Goal: Task Accomplishment & Management: Manage account settings

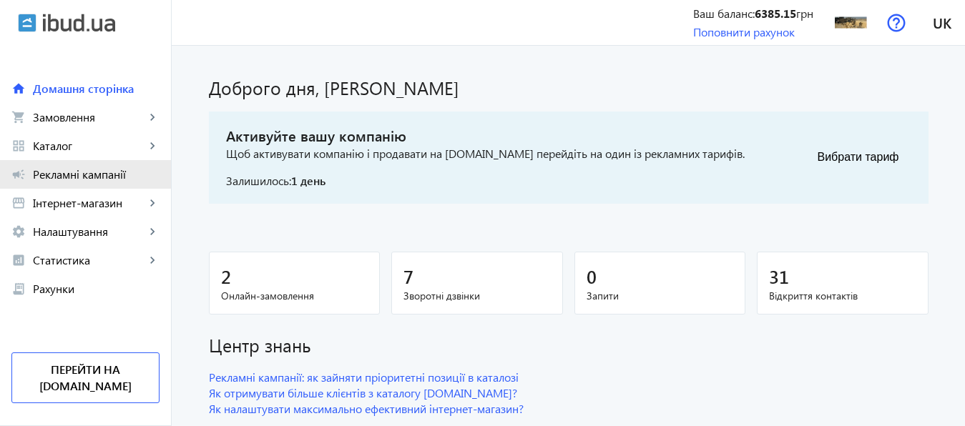
click at [77, 172] on span "Рекламні кампанії" at bounding box center [96, 174] width 127 height 14
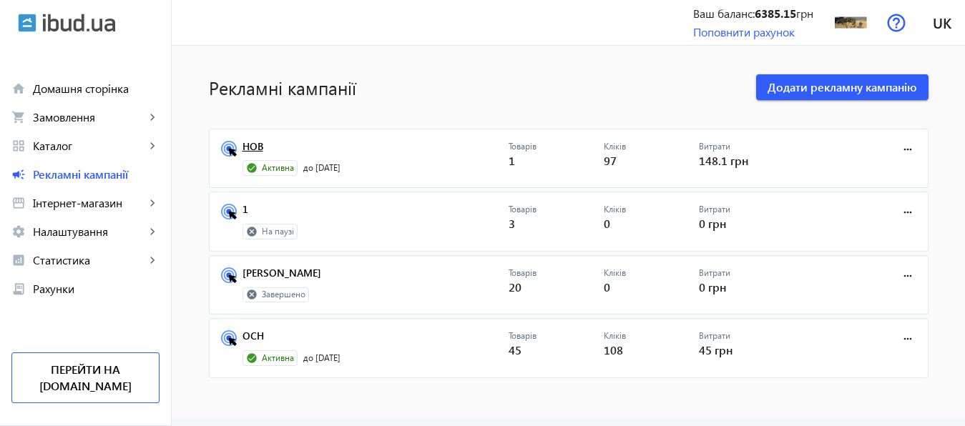
click at [248, 146] on link "НОВ" at bounding box center [375, 151] width 266 height 20
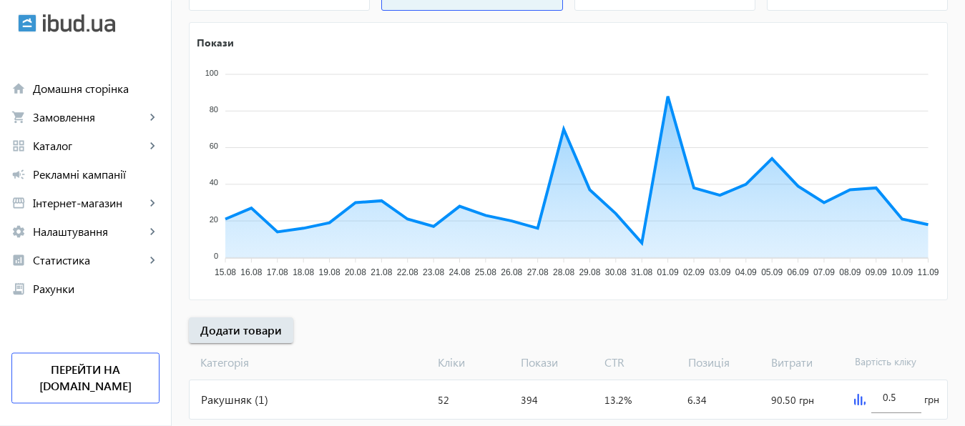
scroll to position [265, 0]
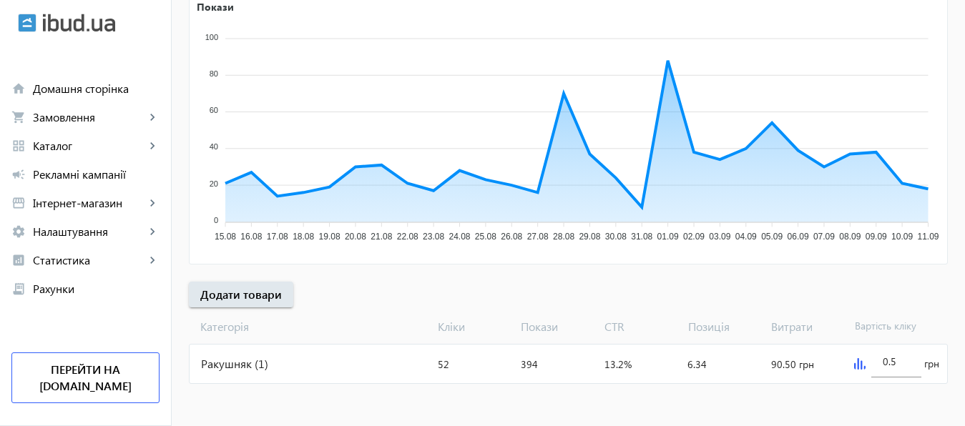
click at [856, 363] on img at bounding box center [859, 363] width 11 height 11
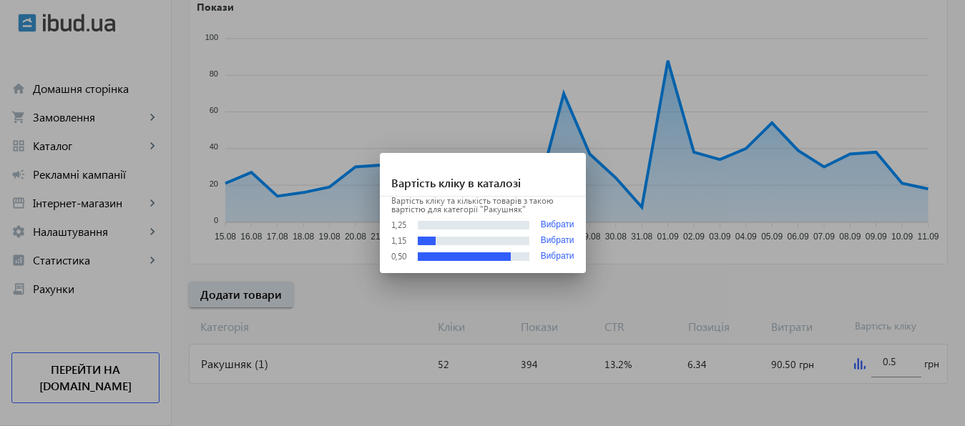
scroll to position [0, 0]
click at [883, 365] on div at bounding box center [482, 213] width 965 height 426
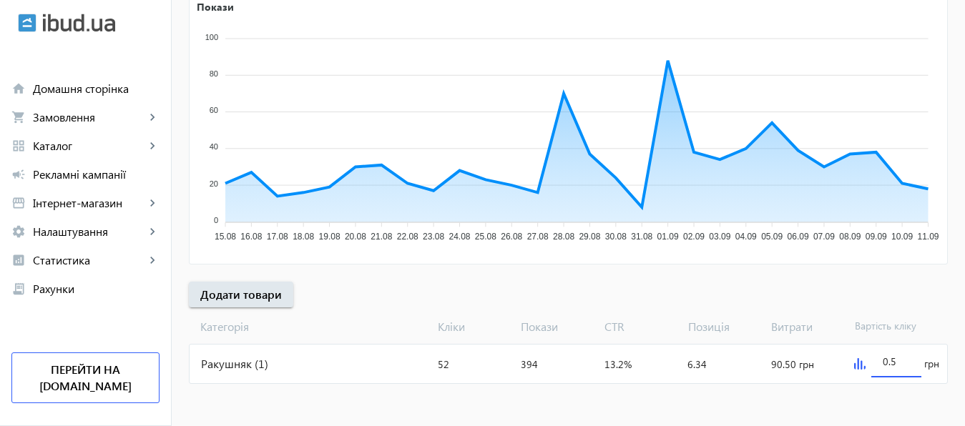
click at [885, 362] on input "0.5" at bounding box center [895, 362] width 27 height 14
type input "1.5"
click at [889, 394] on mat-sidenav-content "arrow_back Рекламні кампанії НОВ Зупинити Період: з [DATE] 23:38 до [DATE] 23:5…" at bounding box center [568, 103] width 793 height 646
